Goal: Navigation & Orientation: Find specific page/section

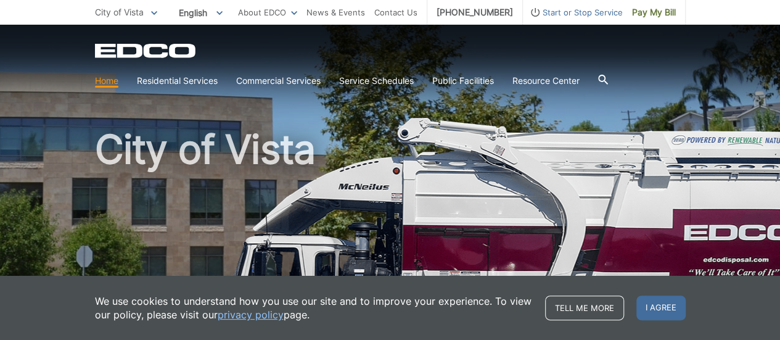
click at [367, 125] on div "City of Vista" at bounding box center [390, 210] width 591 height 370
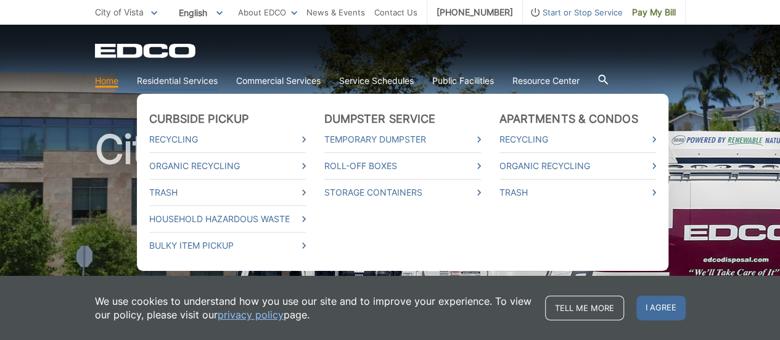
click at [188, 78] on link "Residential Services" at bounding box center [177, 81] width 81 height 14
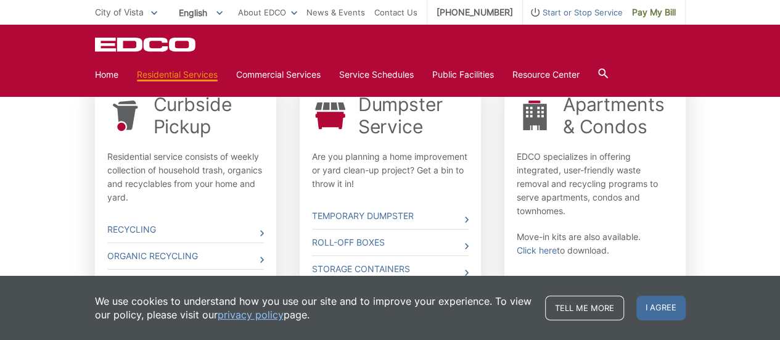
scroll to position [414, 0]
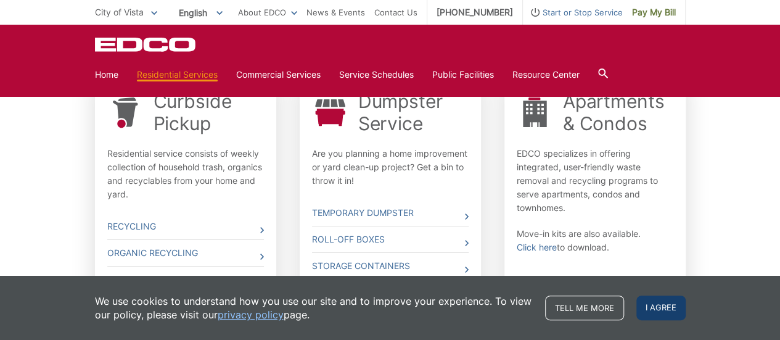
click at [658, 312] on span "I agree" at bounding box center [661, 307] width 49 height 25
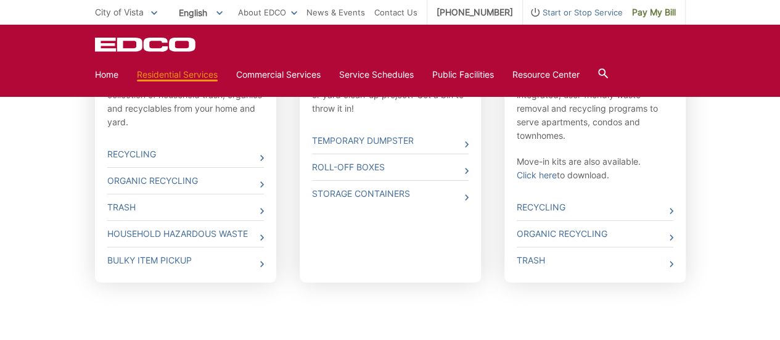
scroll to position [490, 0]
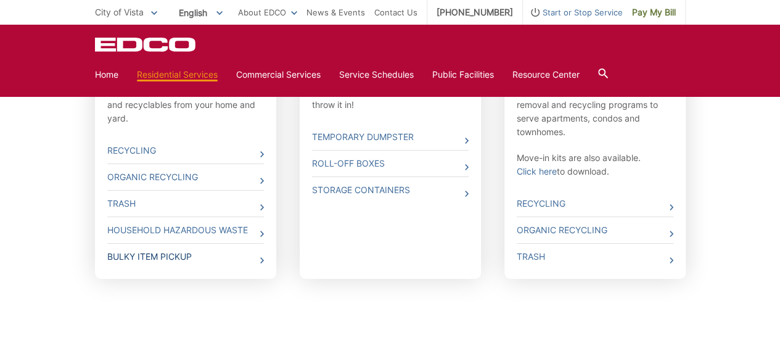
click at [154, 256] on link "Bulky Item Pickup" at bounding box center [185, 257] width 157 height 26
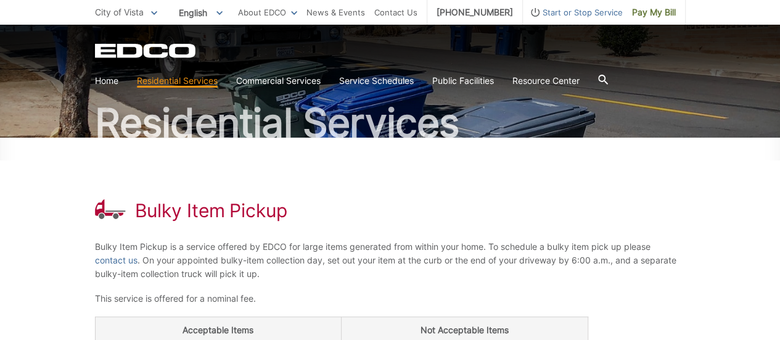
scroll to position [62, 0]
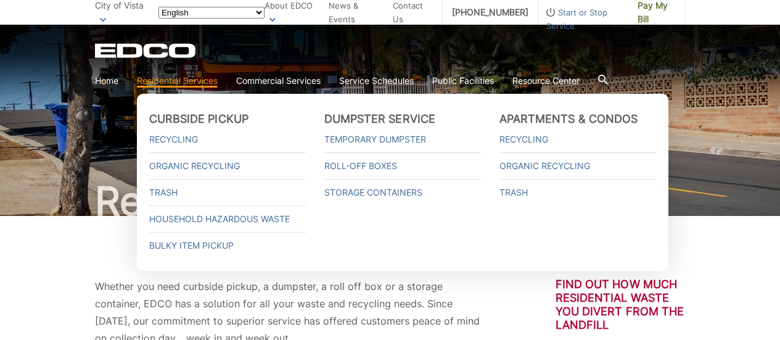
scroll to position [490, 0]
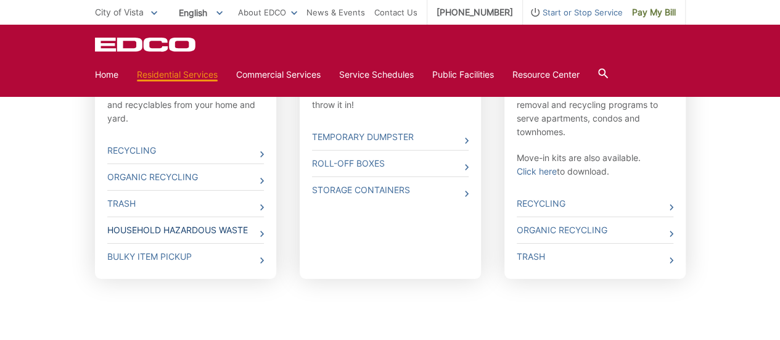
click at [187, 231] on link "Household Hazardous Waste" at bounding box center [185, 230] width 157 height 26
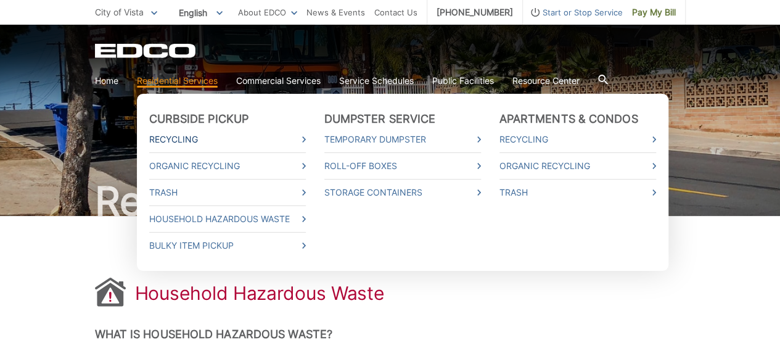
click at [176, 139] on link "Recycling" at bounding box center [227, 140] width 157 height 14
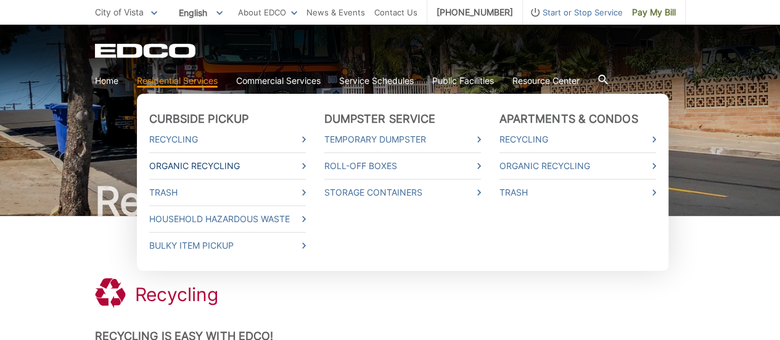
click at [167, 166] on link "Organic Recycling" at bounding box center [227, 166] width 157 height 14
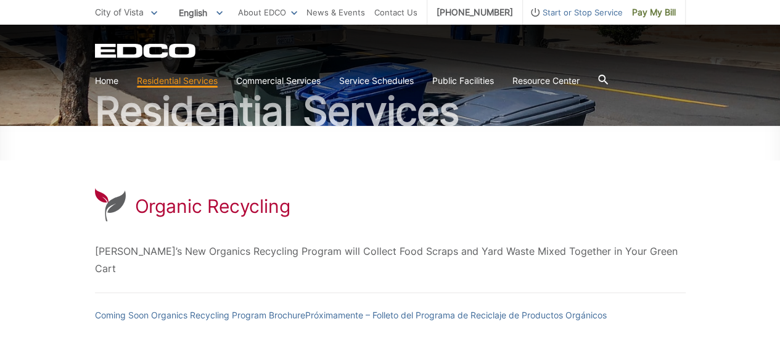
scroll to position [185, 0]
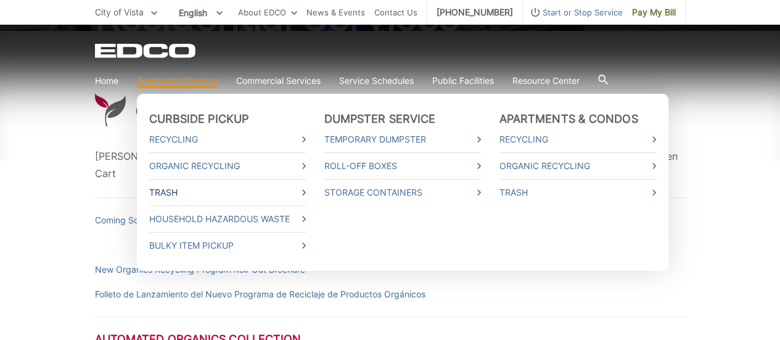
click at [163, 192] on link "Trash" at bounding box center [227, 193] width 157 height 14
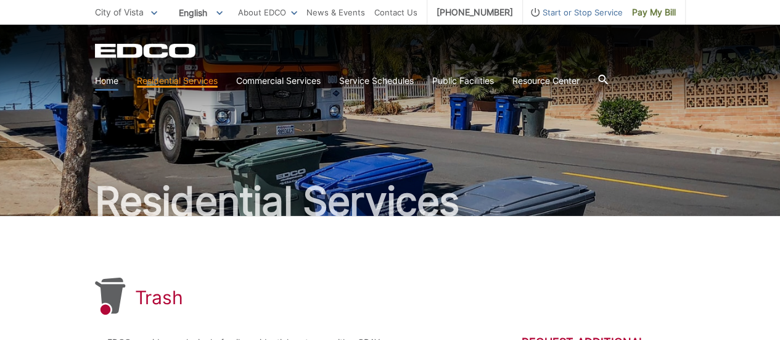
click at [104, 84] on link "Home" at bounding box center [106, 81] width 23 height 14
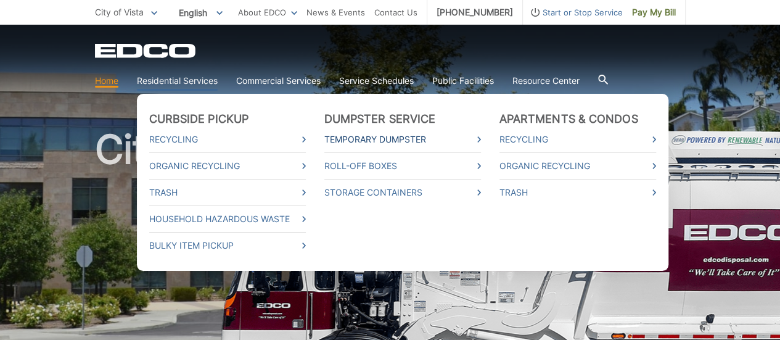
click at [365, 136] on link "Temporary Dumpster" at bounding box center [402, 140] width 157 height 14
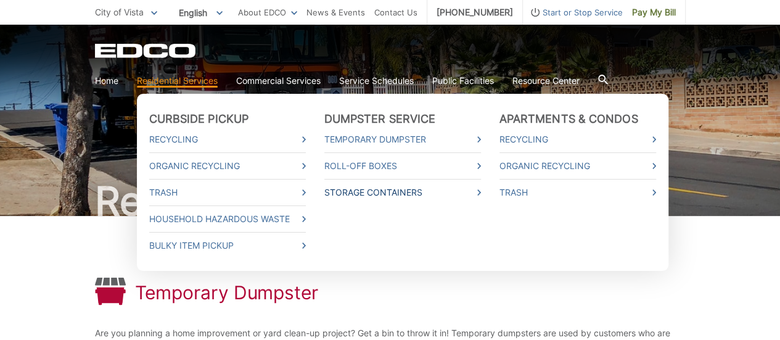
click at [372, 193] on link "Storage Containers" at bounding box center [402, 193] width 157 height 14
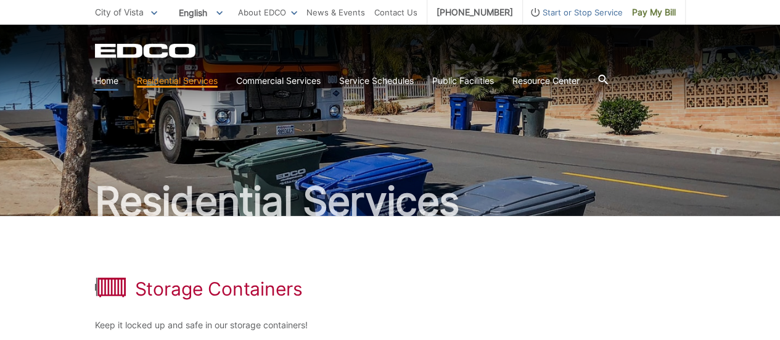
click at [100, 81] on link "Home" at bounding box center [106, 81] width 23 height 14
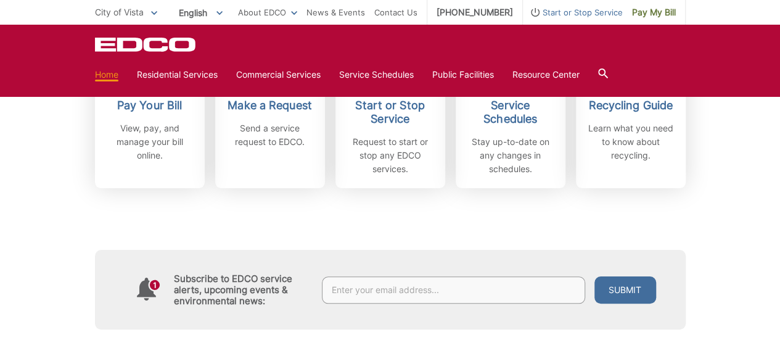
scroll to position [370, 0]
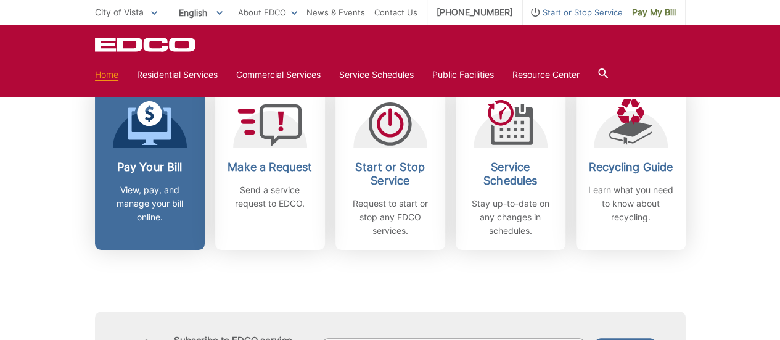
click at [138, 169] on h2 "Pay Your Bill" at bounding box center [149, 167] width 91 height 14
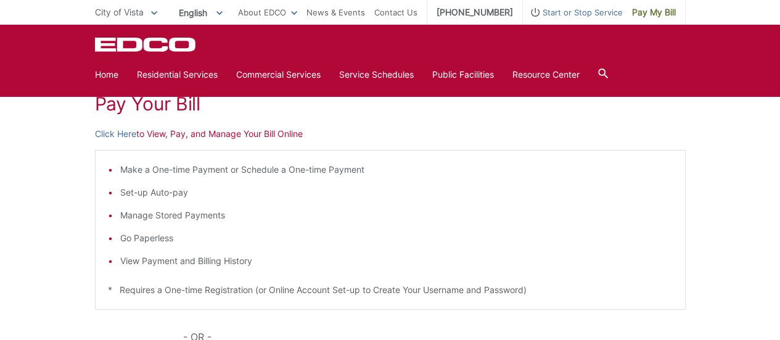
scroll to position [123, 0]
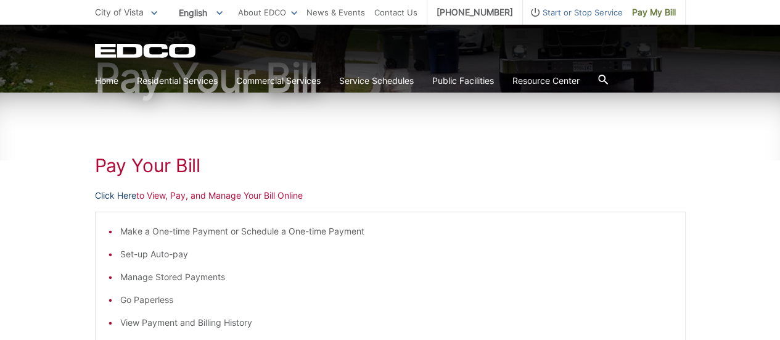
click at [117, 196] on link "Click Here" at bounding box center [115, 196] width 41 height 14
